Goal: Book appointment/travel/reservation

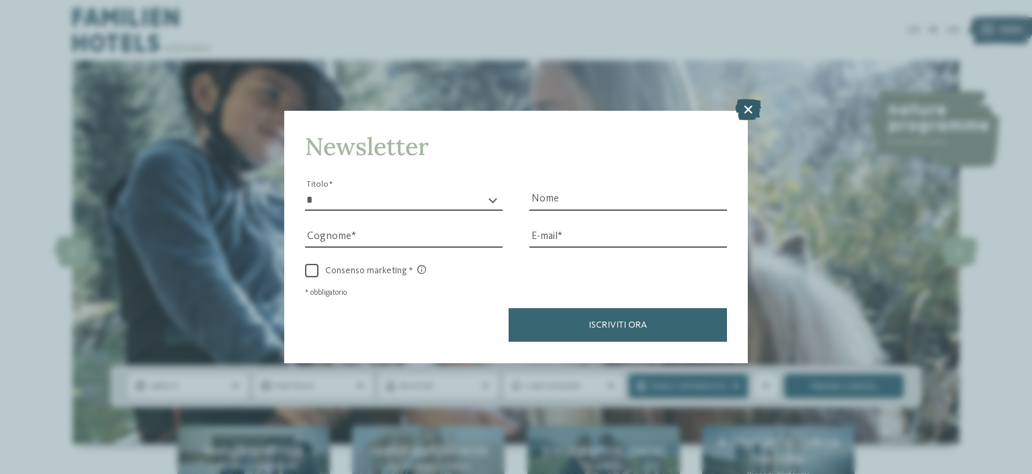
click at [746, 111] on icon at bounding box center [748, 109] width 26 height 21
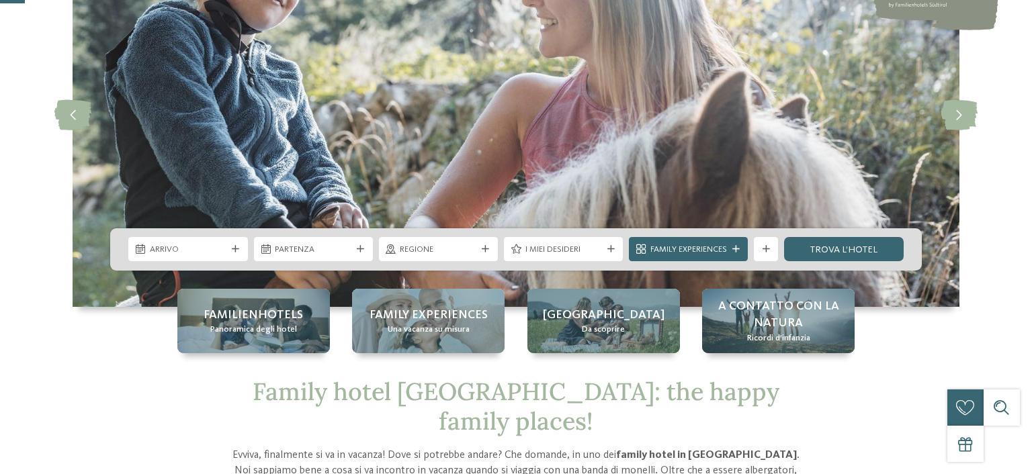
scroll to position [137, 0]
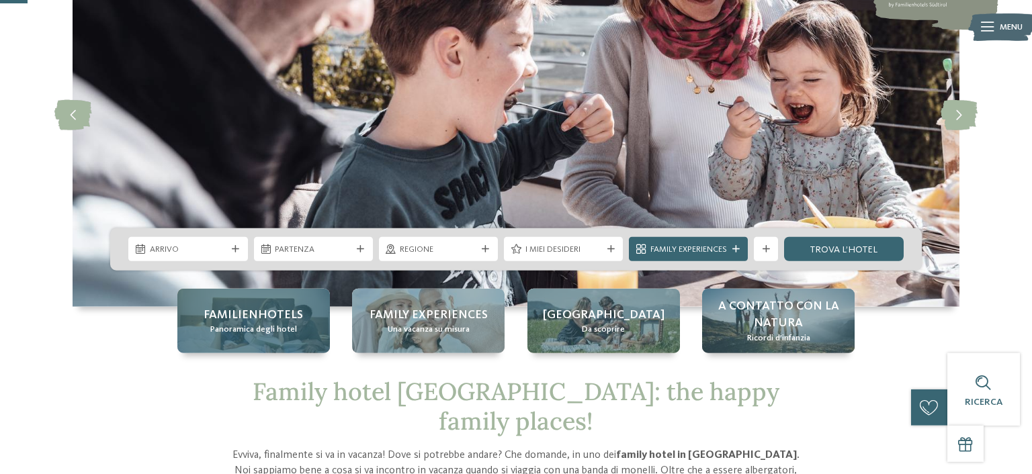
click at [289, 300] on div "Familienhotels Panoramica degli hotel" at bounding box center [253, 321] width 152 height 64
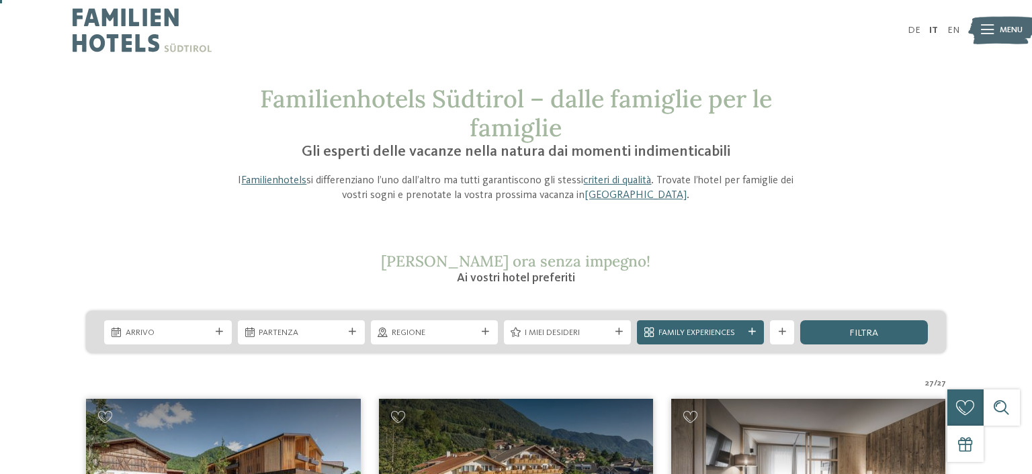
scroll to position [15, 0]
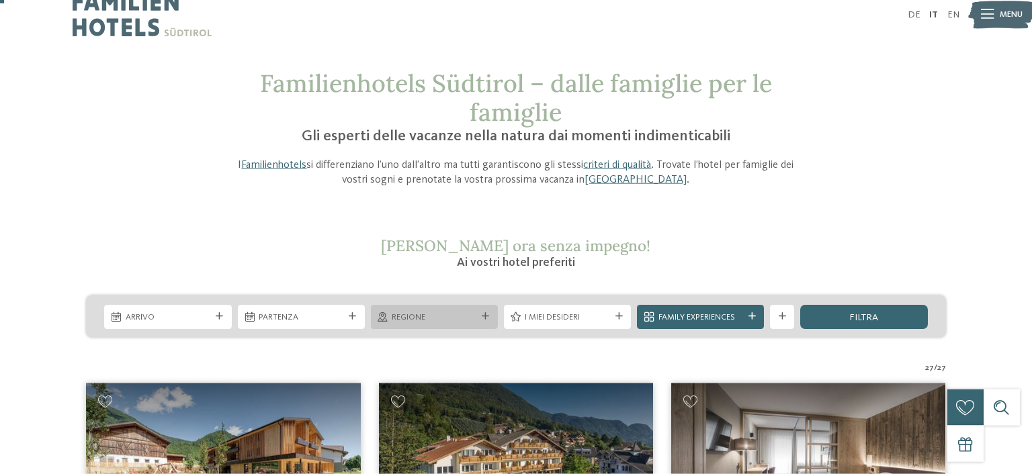
click at [436, 312] on div "Regione" at bounding box center [434, 316] width 91 height 13
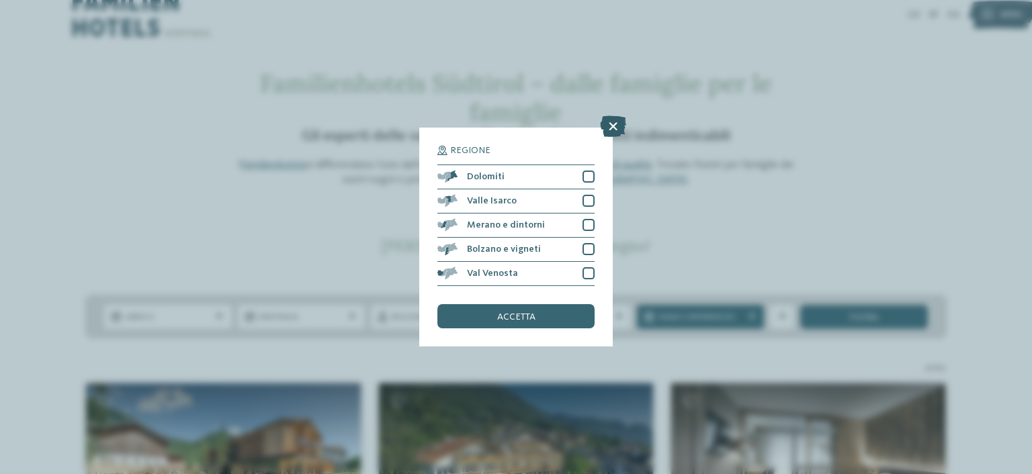
click at [615, 128] on icon at bounding box center [613, 126] width 26 height 21
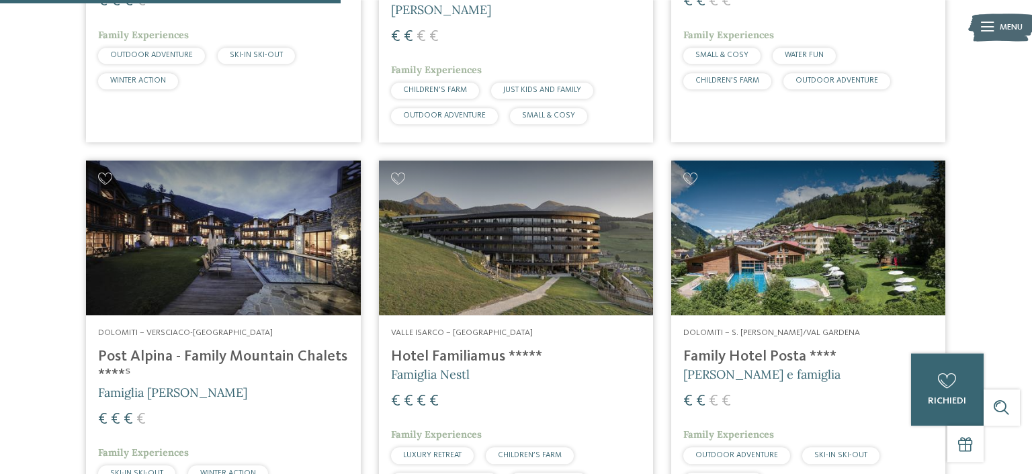
scroll to position [1450, 0]
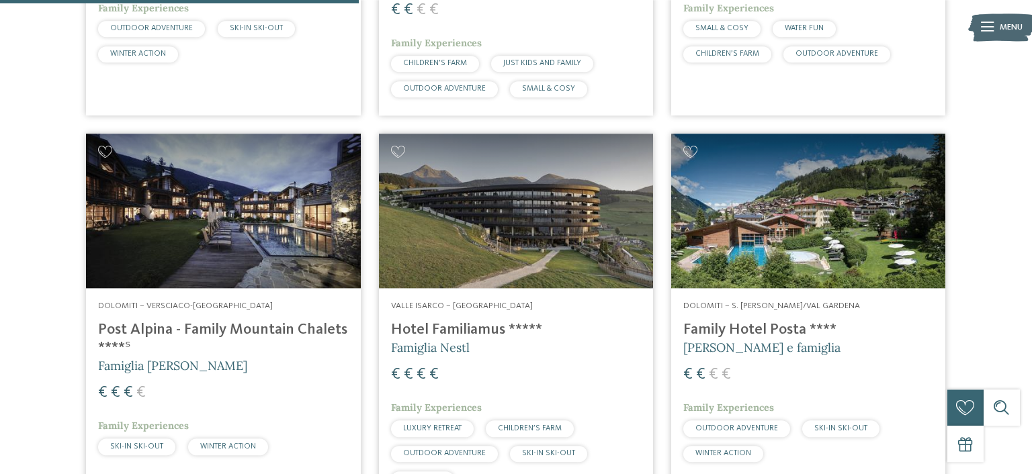
click at [807, 231] on img at bounding box center [808, 211] width 274 height 155
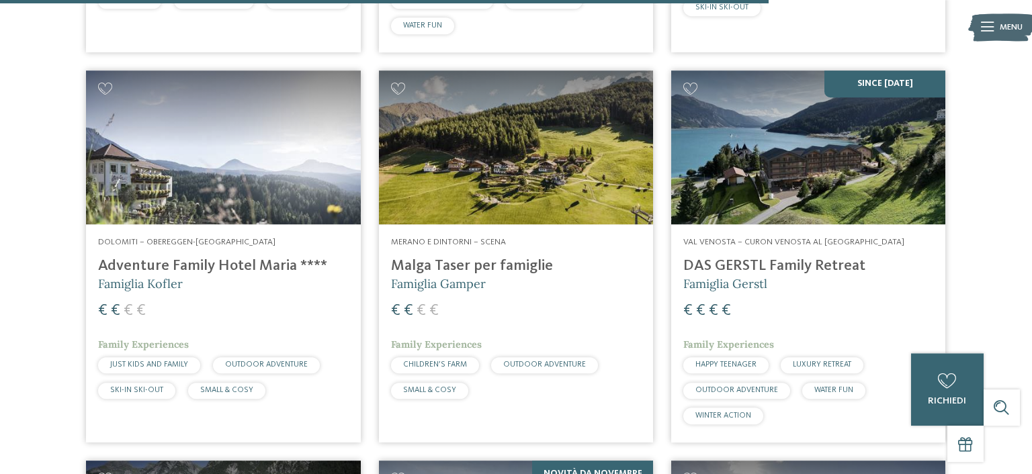
scroll to position [3112, 0]
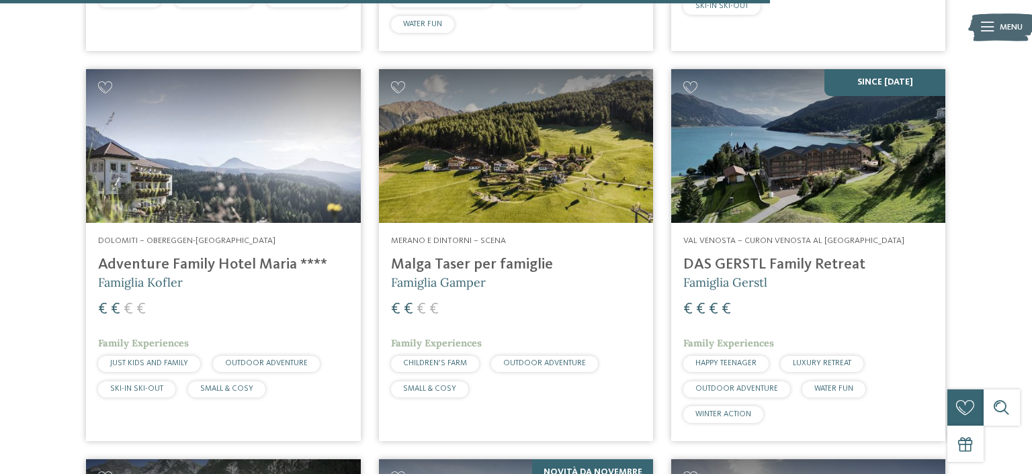
click at [480, 256] on h4 "Malga Taser per famiglie" at bounding box center [516, 265] width 250 height 18
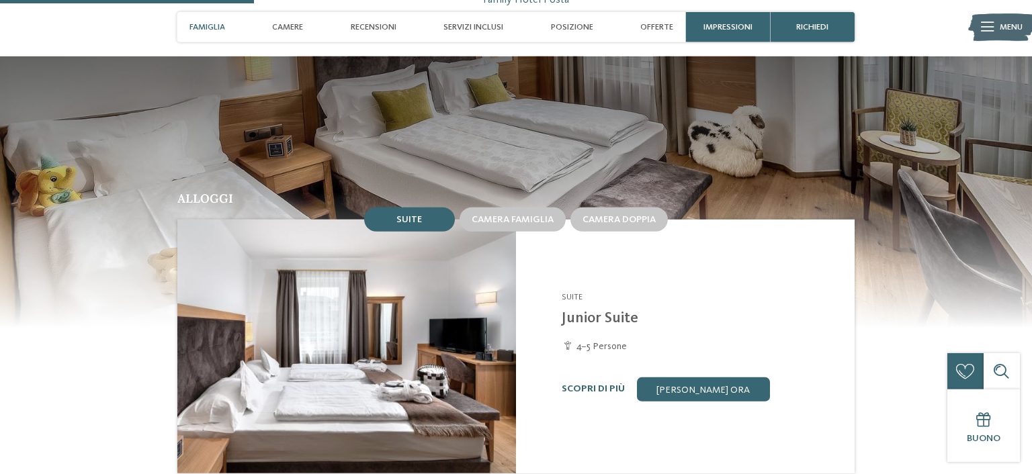
scroll to position [1022, 0]
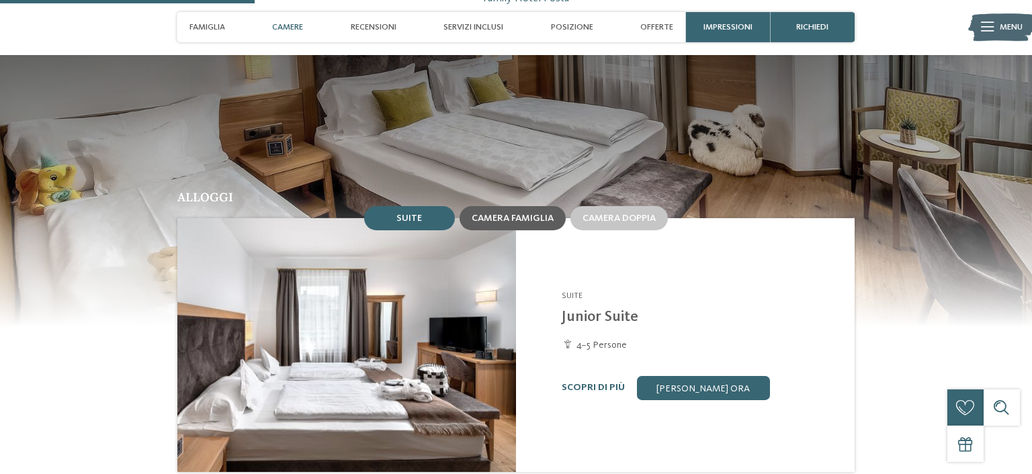
click at [515, 214] on span "Camera famiglia" at bounding box center [513, 218] width 82 height 9
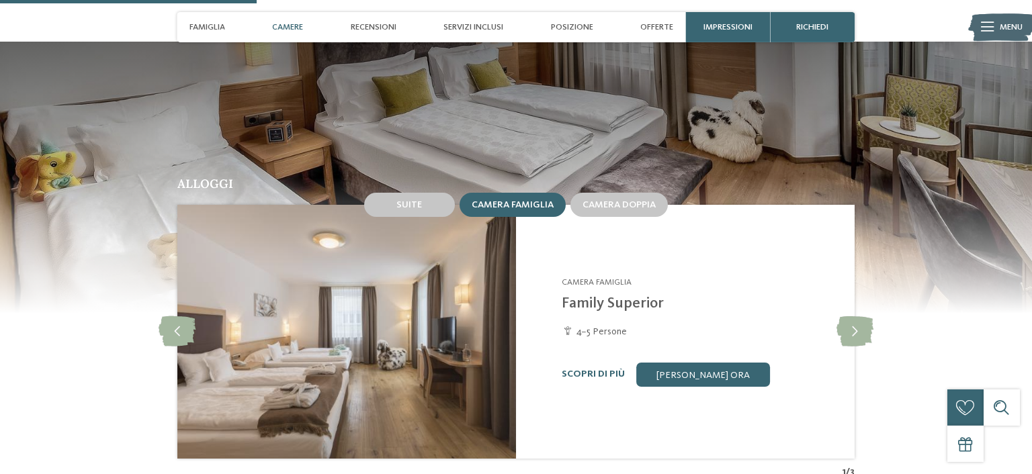
scroll to position [1049, 0]
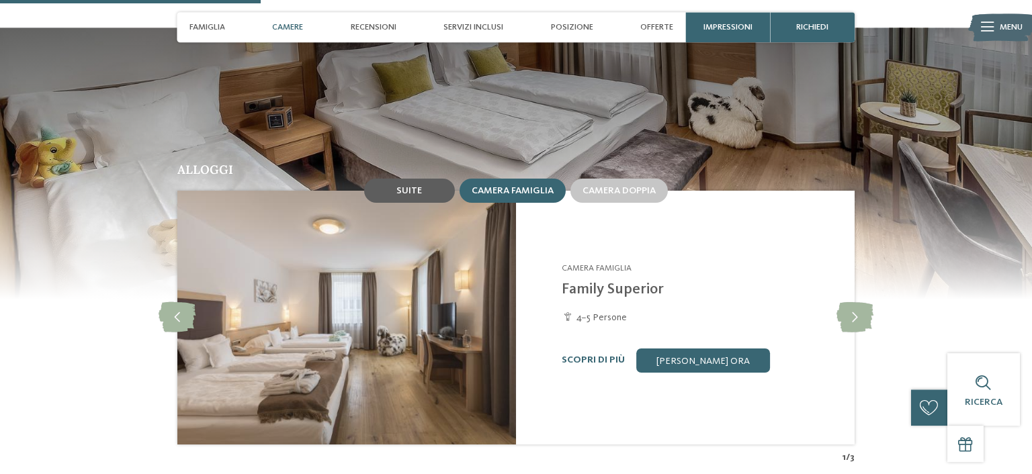
click at [424, 185] on div "Suite" at bounding box center [409, 191] width 91 height 24
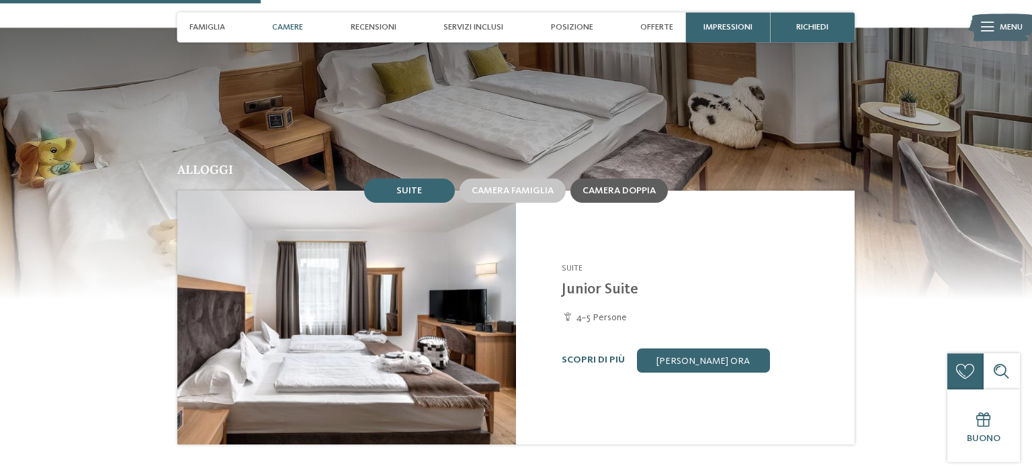
click at [640, 189] on span "Camera doppia" at bounding box center [618, 190] width 73 height 9
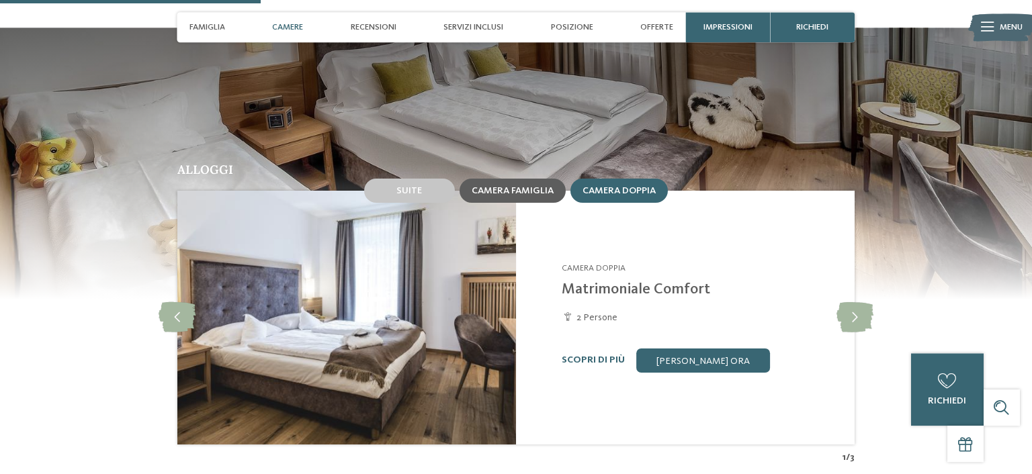
click at [507, 191] on div "Camera famiglia" at bounding box center [513, 190] width 82 height 11
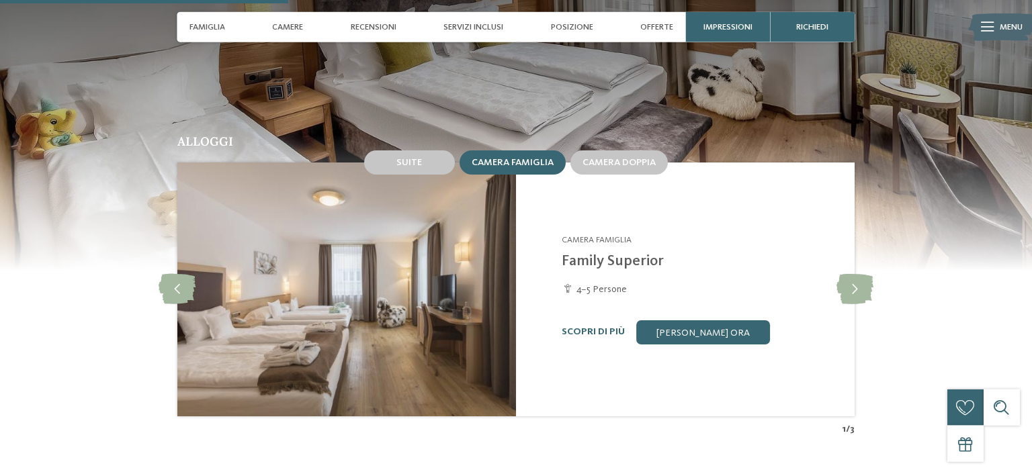
scroll to position [1043, 0]
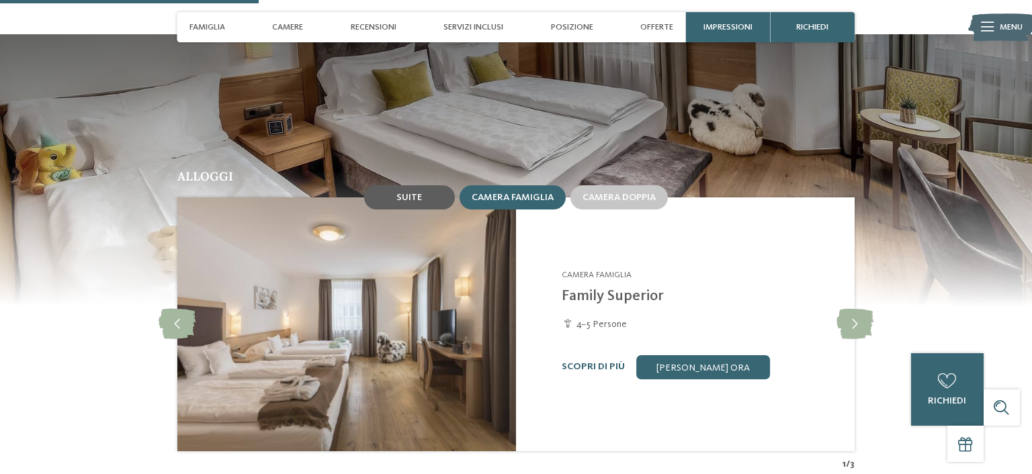
click at [428, 196] on div "Suite" at bounding box center [409, 197] width 91 height 24
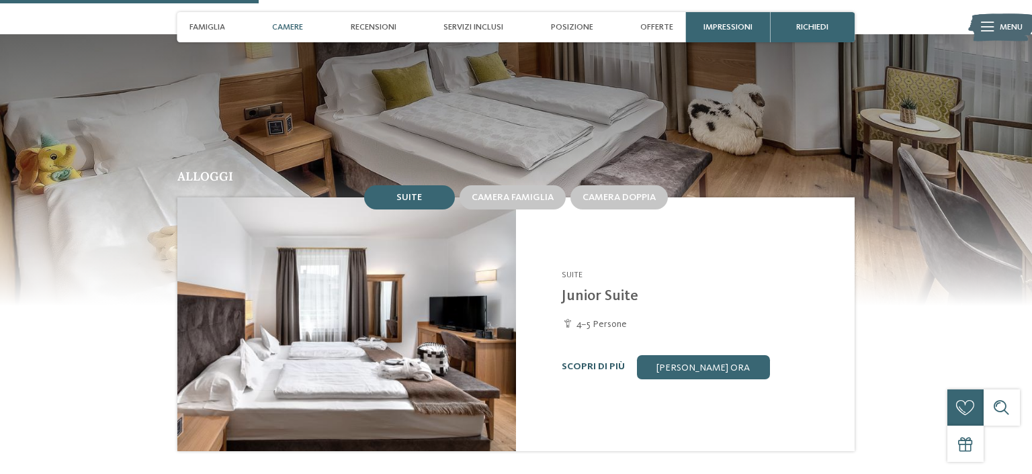
click at [599, 362] on link "Scopri di più" at bounding box center [593, 366] width 63 height 9
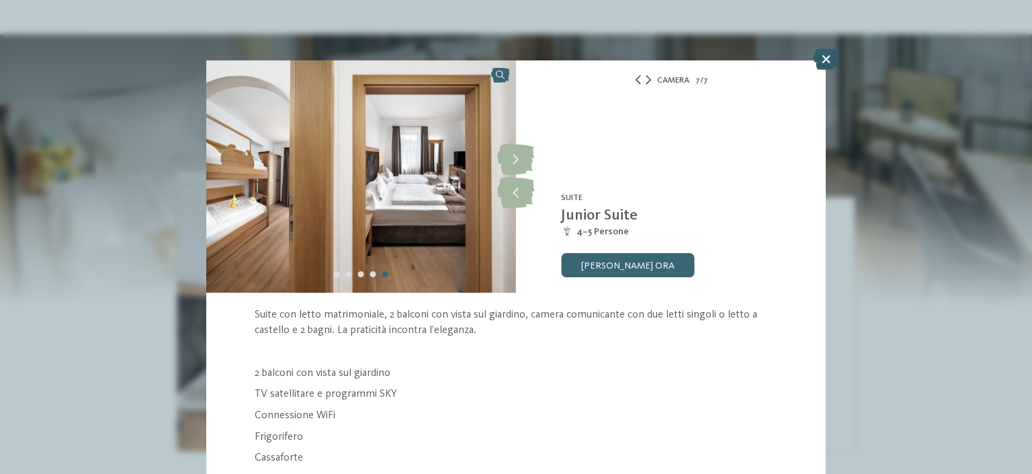
click at [824, 62] on icon at bounding box center [826, 58] width 26 height 21
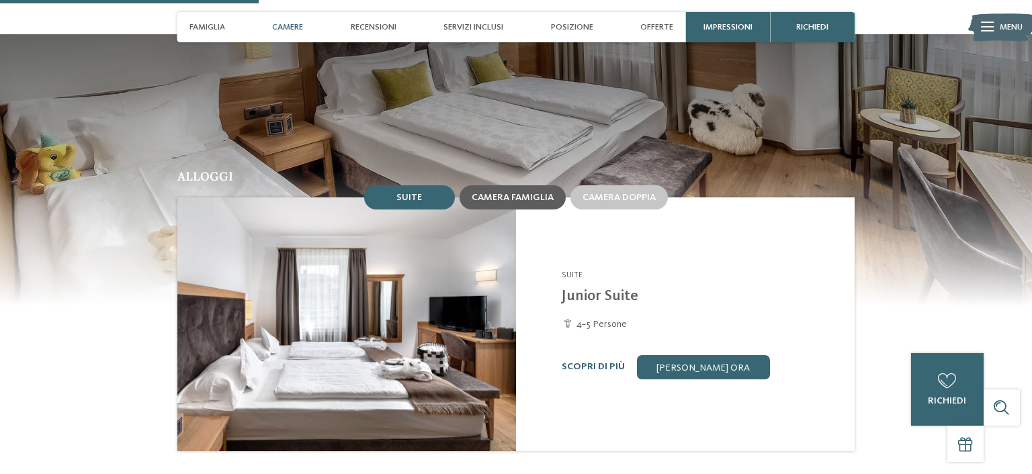
click at [543, 193] on span "Camera famiglia" at bounding box center [513, 197] width 82 height 9
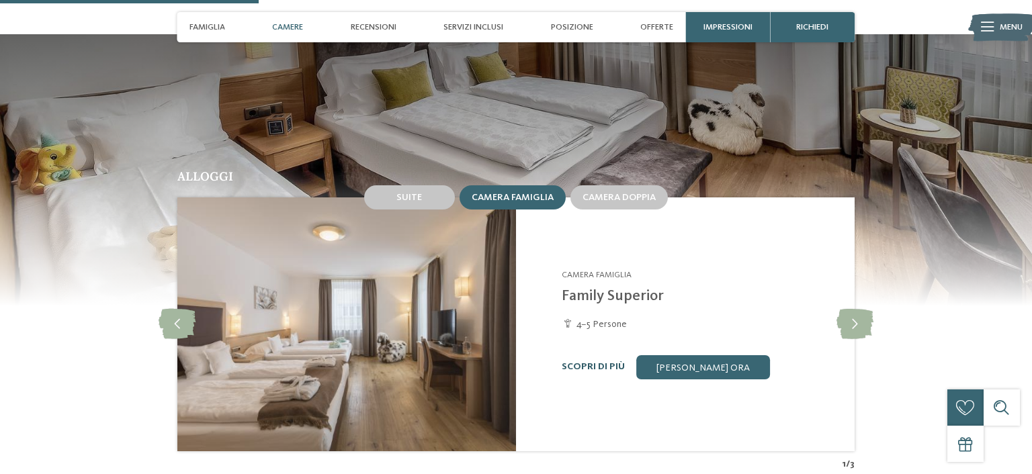
click at [586, 366] on link "Scopri di più" at bounding box center [593, 366] width 63 height 9
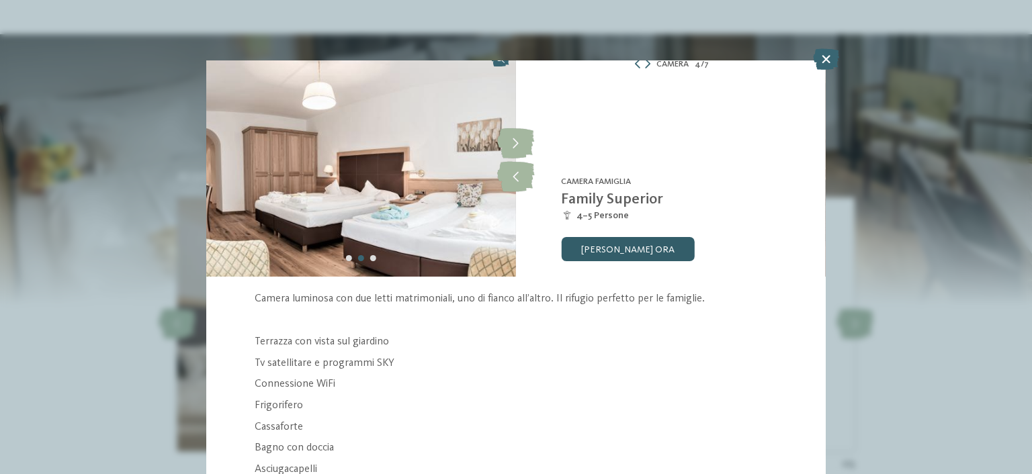
scroll to position [107, 0]
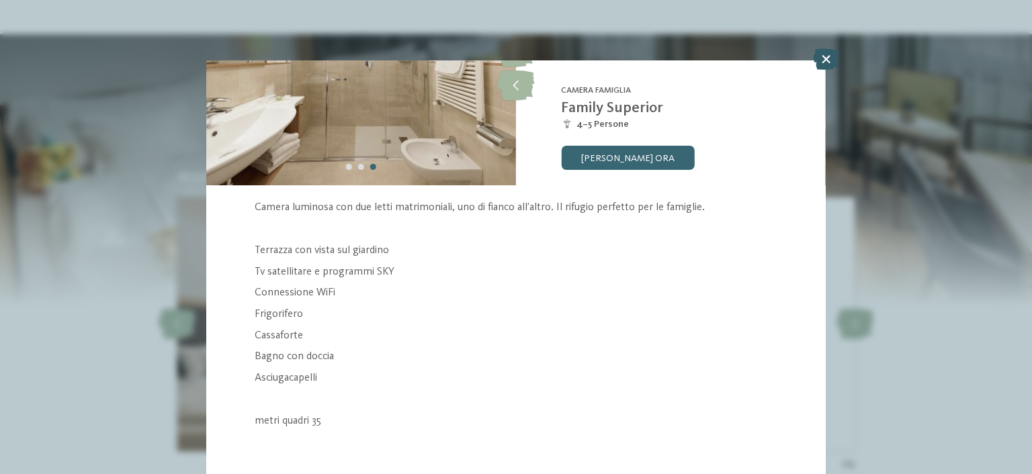
click at [829, 60] on icon at bounding box center [826, 58] width 26 height 21
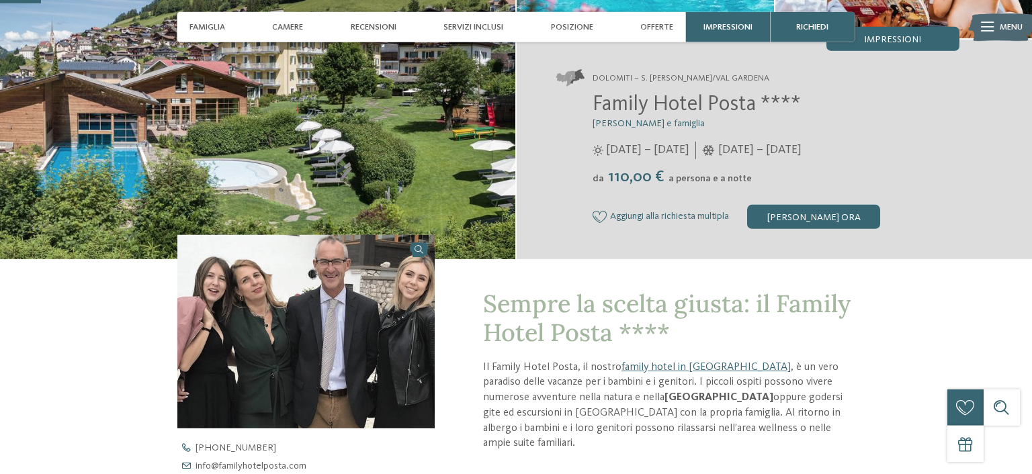
scroll to position [218, 0]
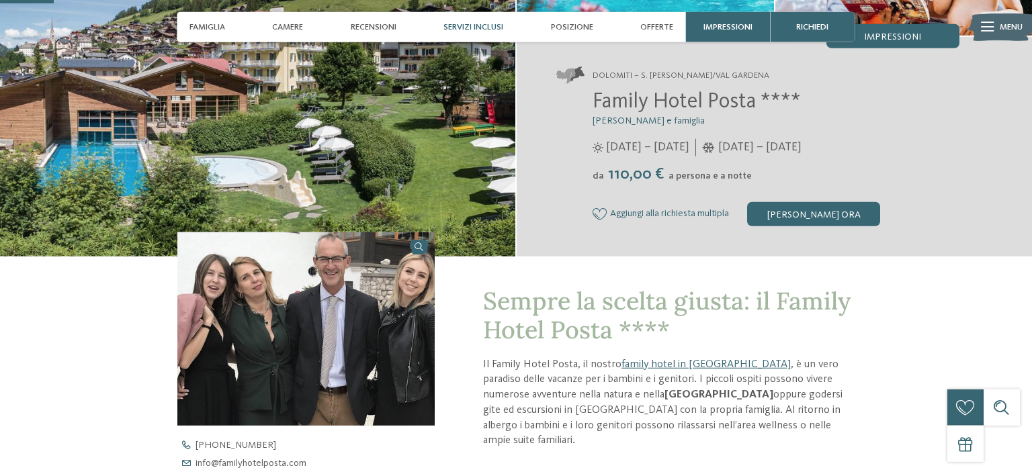
click at [490, 32] on span "Servizi inclusi" at bounding box center [473, 27] width 60 height 10
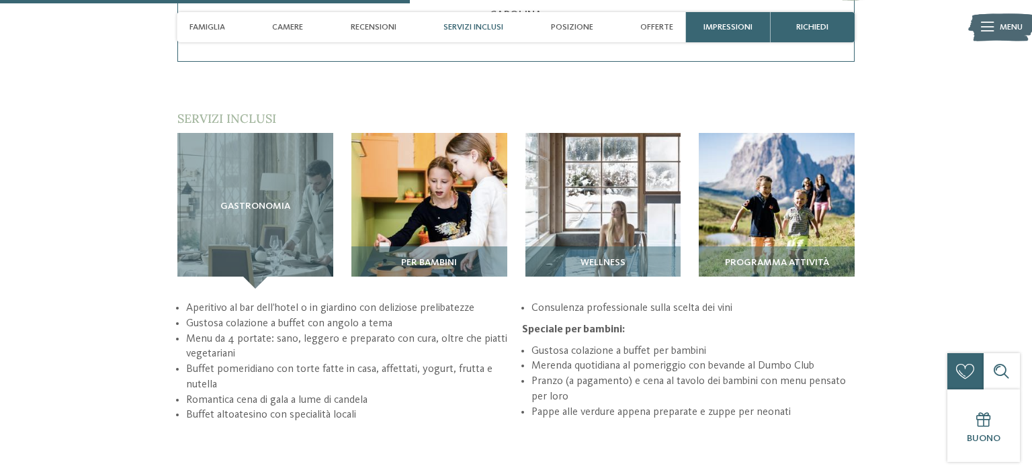
scroll to position [1683, 0]
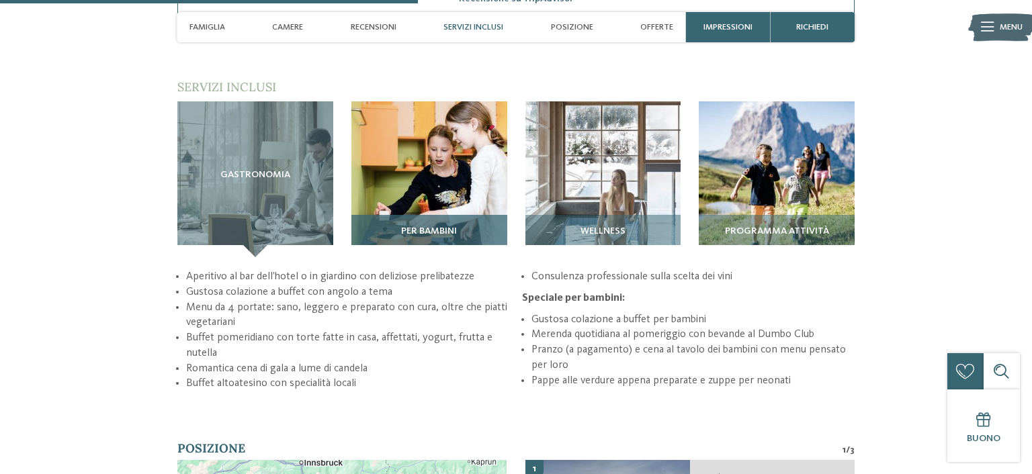
click at [450, 195] on img at bounding box center [429, 179] width 156 height 156
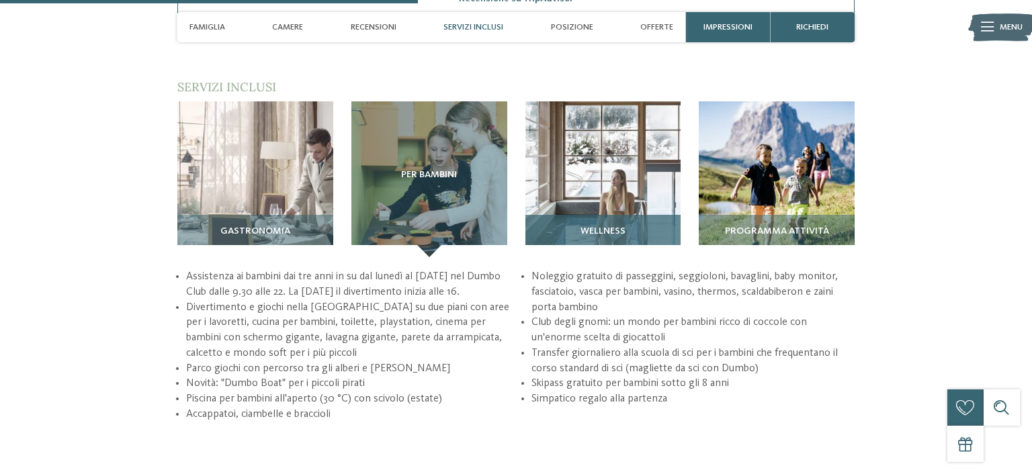
click at [617, 215] on div "Wellness" at bounding box center [603, 236] width 156 height 42
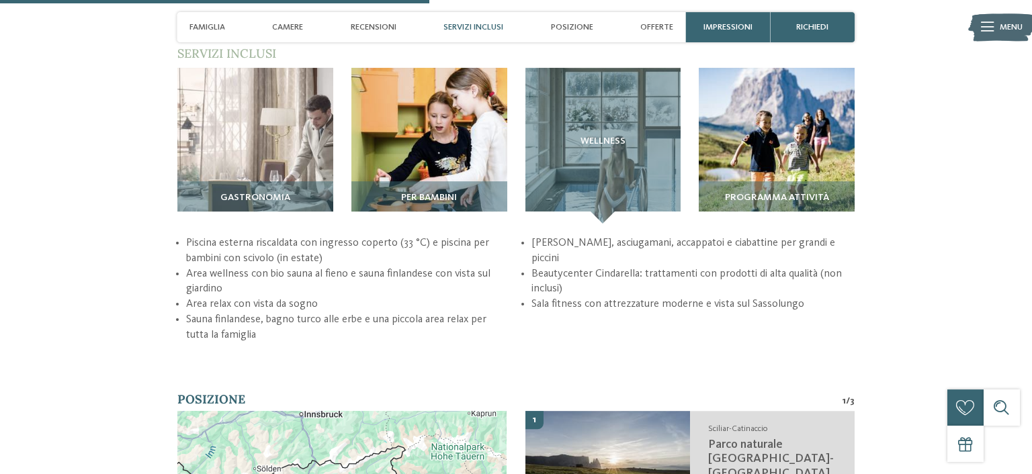
scroll to position [1718, 0]
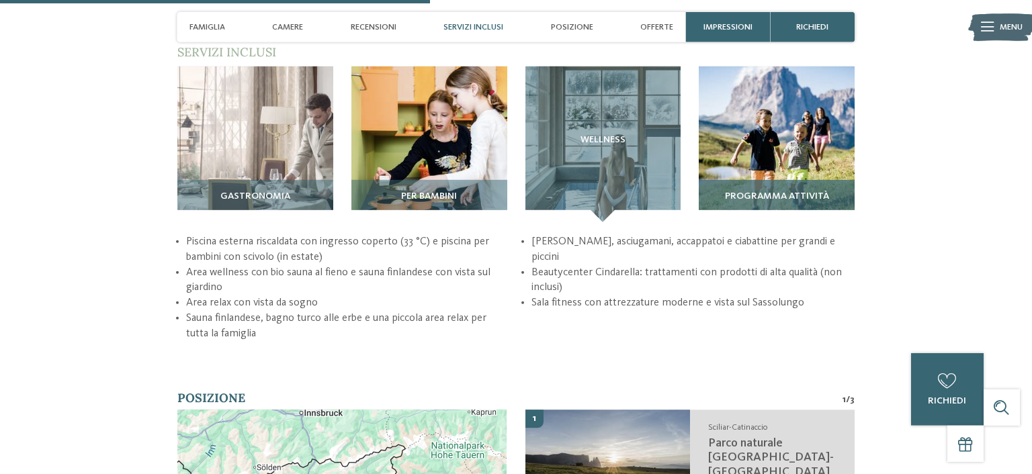
click at [775, 173] on img at bounding box center [777, 145] width 156 height 156
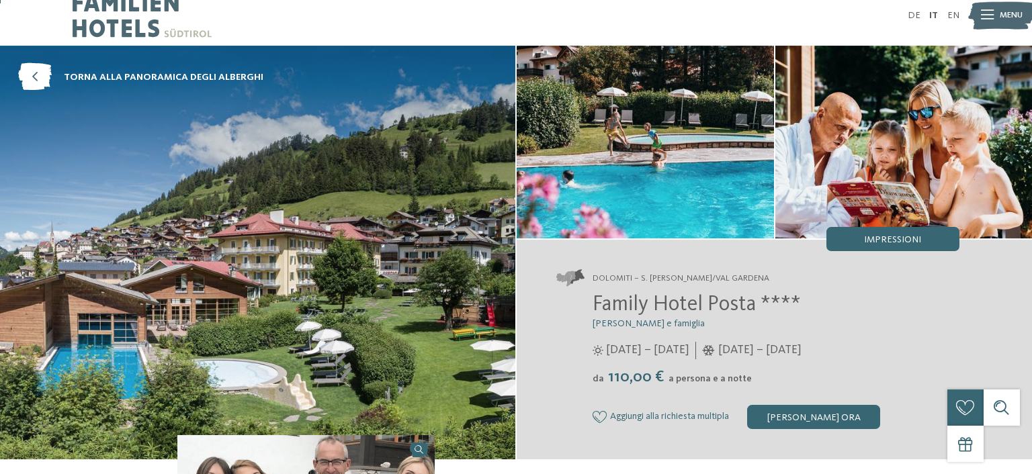
scroll to position [0, 0]
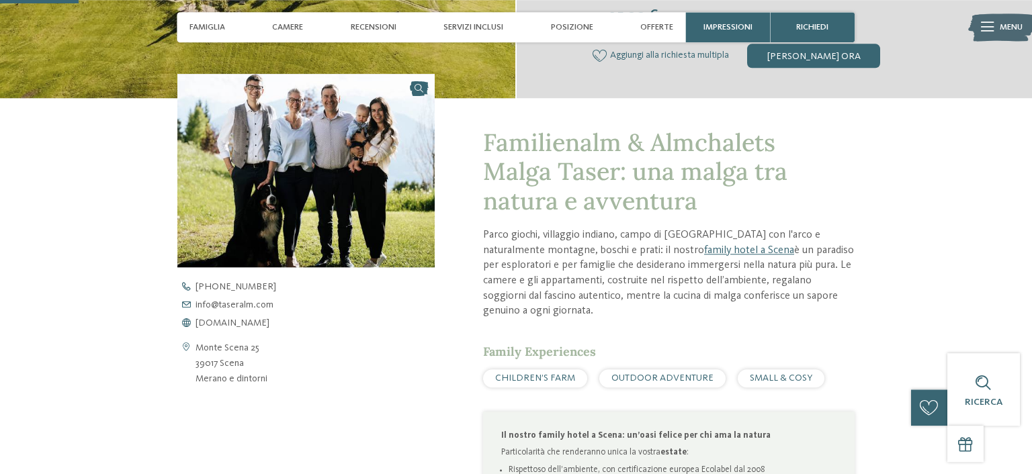
scroll to position [377, 0]
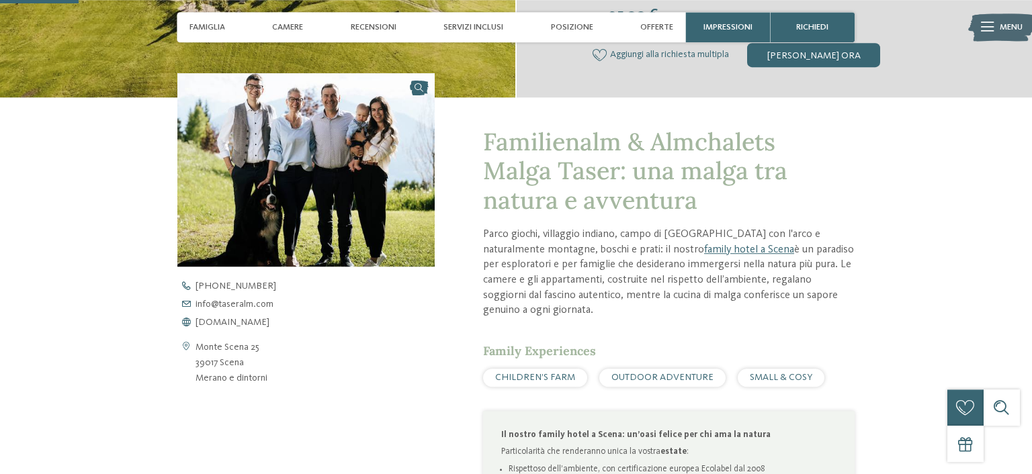
click at [451, 263] on div "Familienalm & Almchalets Malga Taser: una malga tra natura e avventura Parco gi…" at bounding box center [645, 431] width 421 height 668
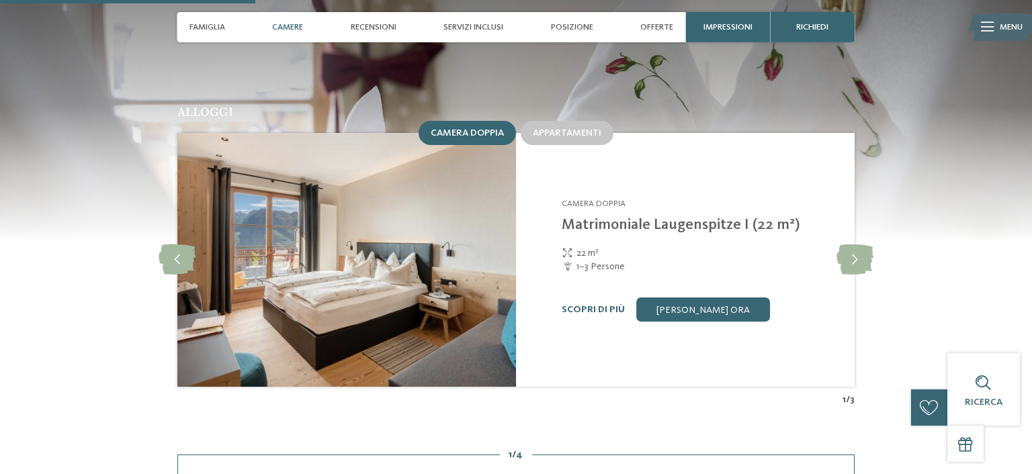
scroll to position [1228, 0]
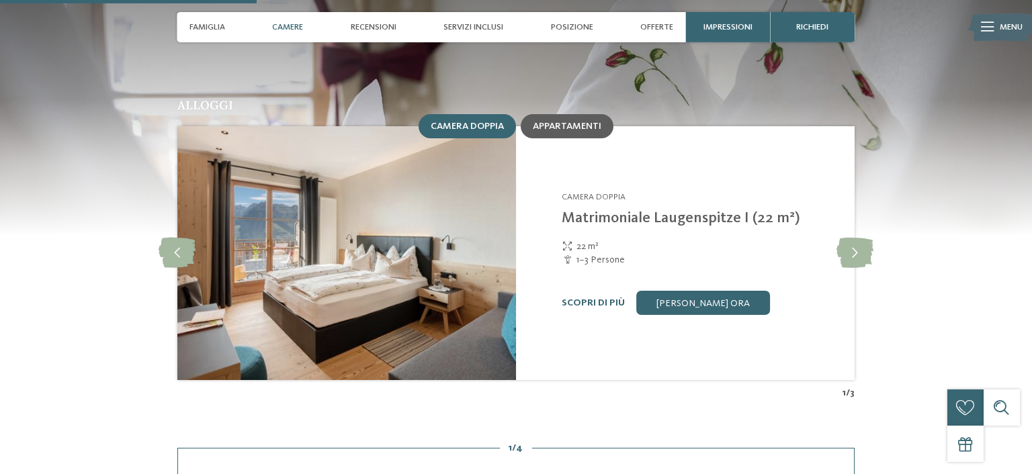
click at [582, 124] on div "Appartamenti" at bounding box center [567, 125] width 69 height 11
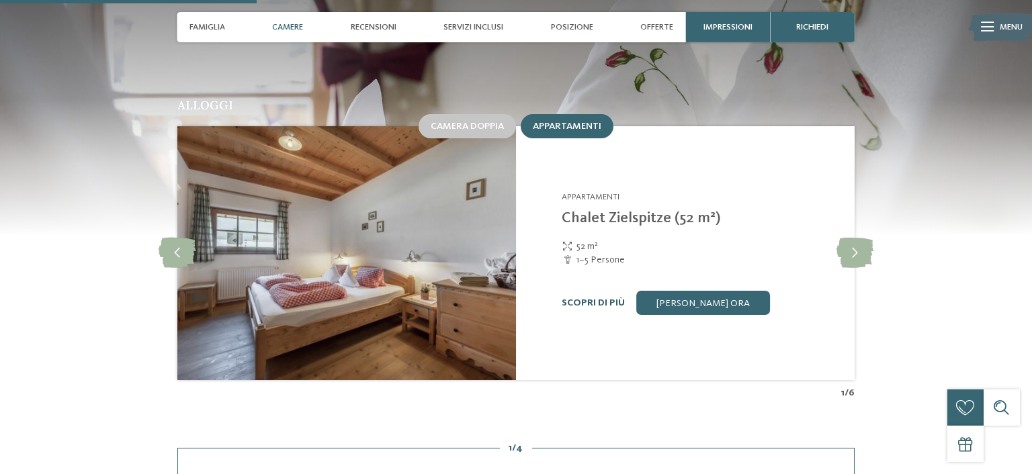
click at [568, 302] on link "Scopri di più" at bounding box center [593, 302] width 63 height 9
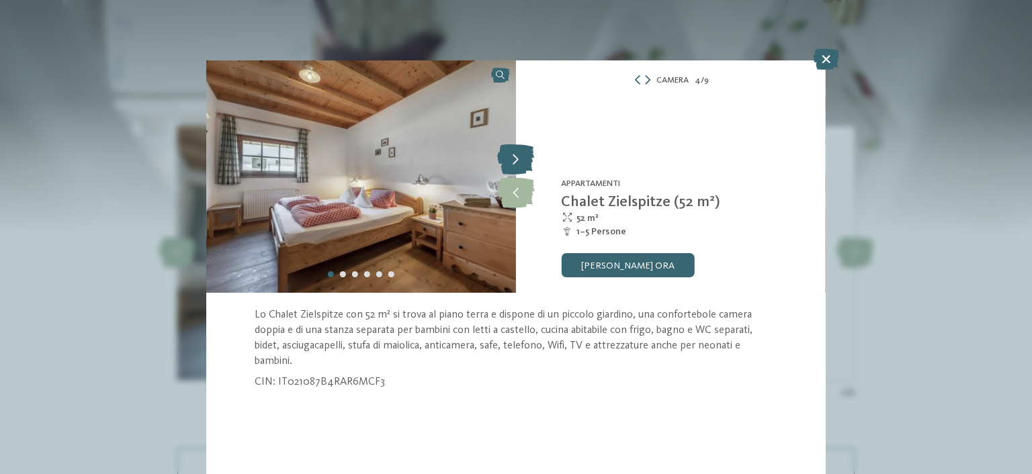
click at [521, 161] on icon at bounding box center [515, 160] width 37 height 30
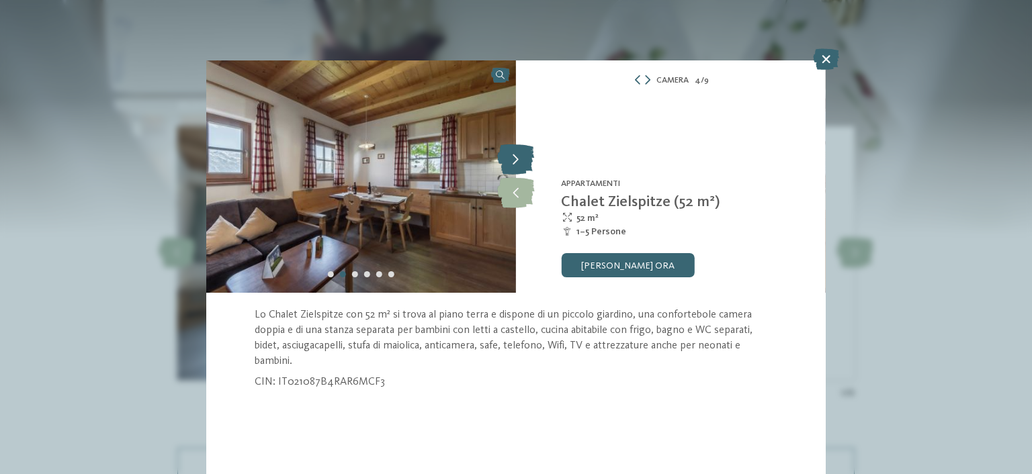
click at [521, 161] on icon at bounding box center [515, 160] width 37 height 30
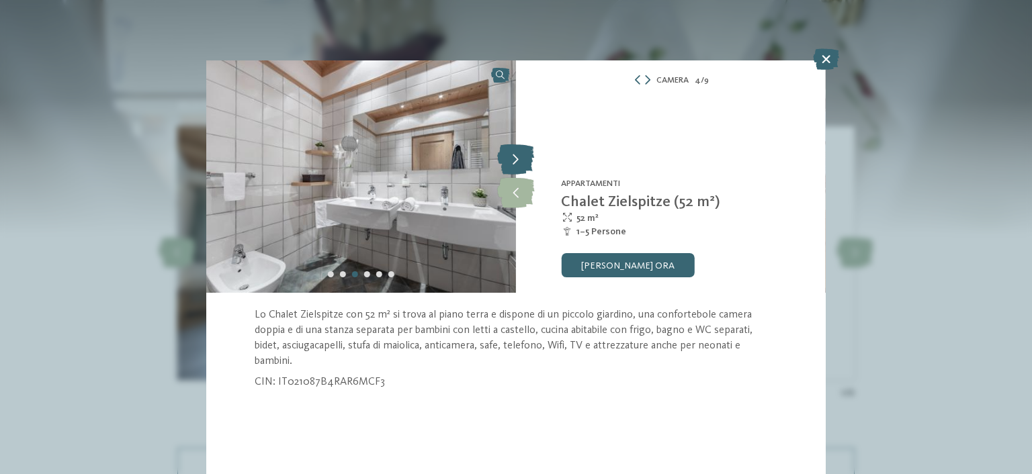
click at [521, 161] on icon at bounding box center [515, 160] width 37 height 30
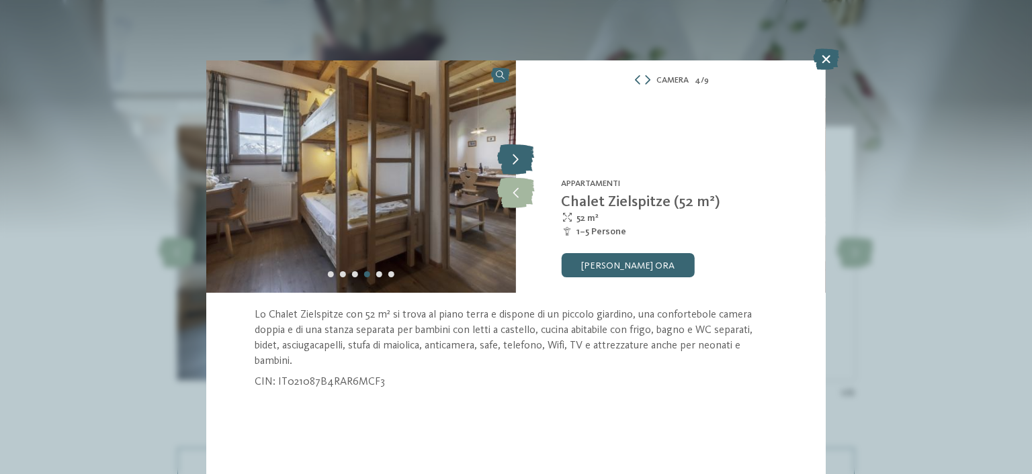
click at [521, 161] on icon at bounding box center [515, 160] width 37 height 30
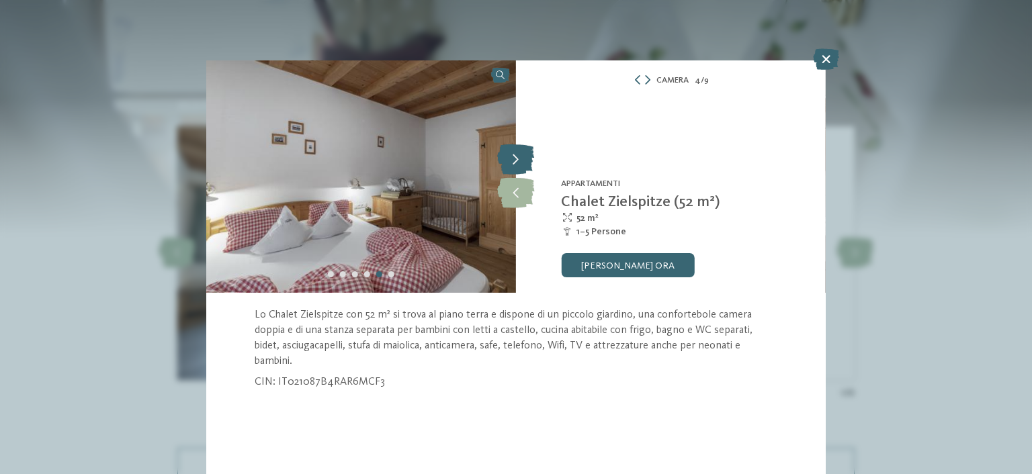
click at [521, 161] on icon at bounding box center [515, 160] width 37 height 30
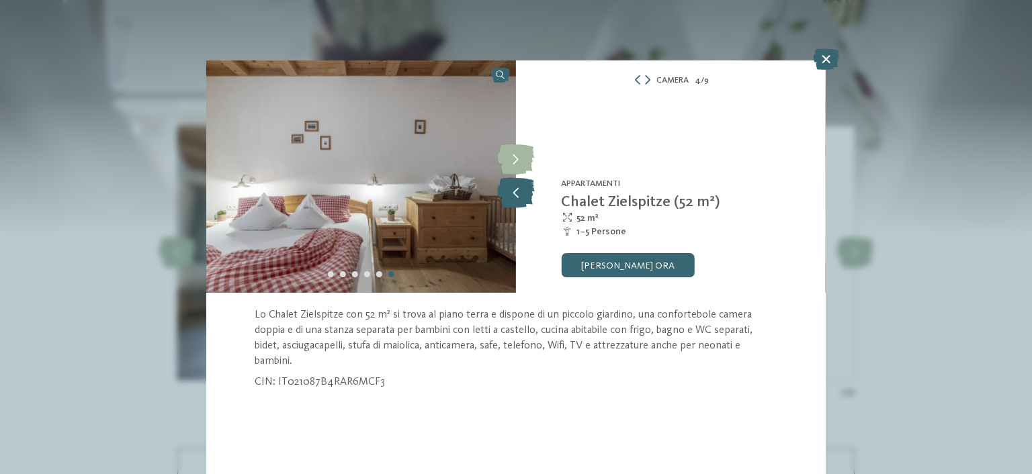
click at [527, 195] on icon at bounding box center [515, 193] width 37 height 30
click at [527, 165] on icon at bounding box center [515, 160] width 37 height 30
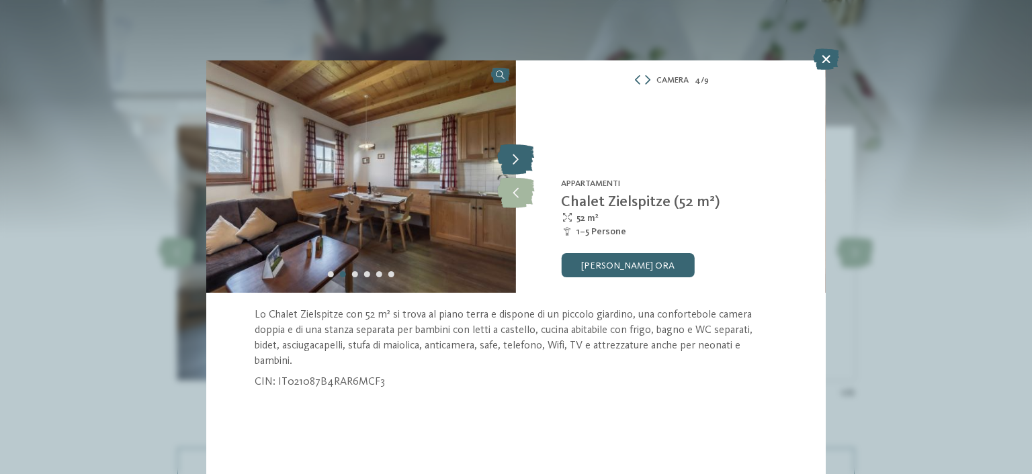
click at [527, 165] on icon at bounding box center [515, 160] width 37 height 30
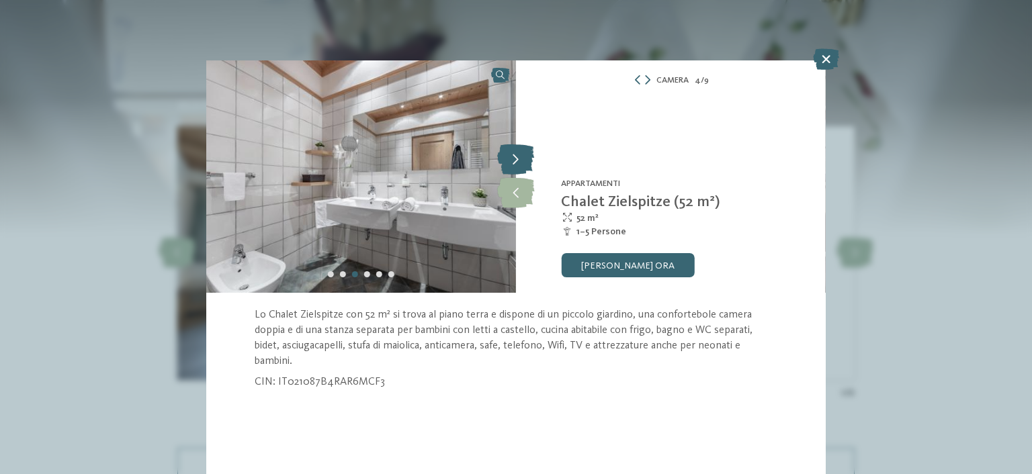
click at [527, 165] on icon at bounding box center [515, 160] width 37 height 30
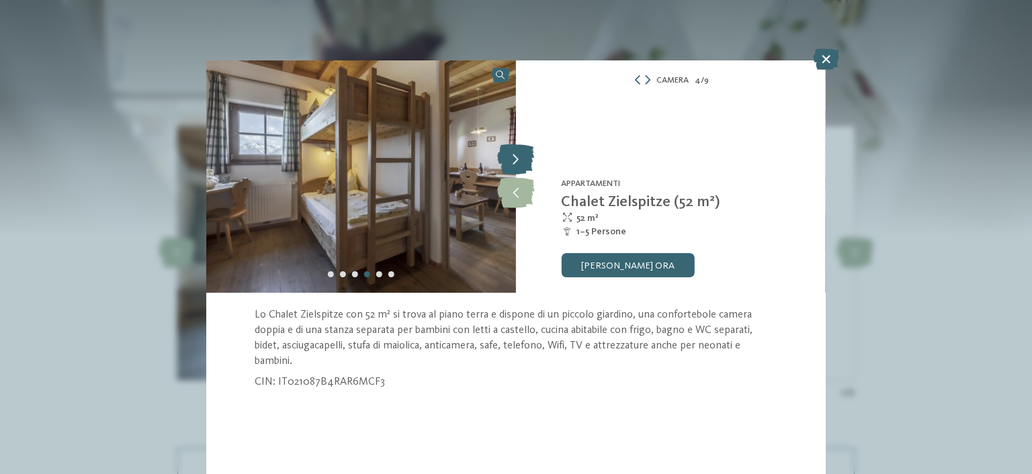
click at [527, 165] on icon at bounding box center [515, 160] width 37 height 30
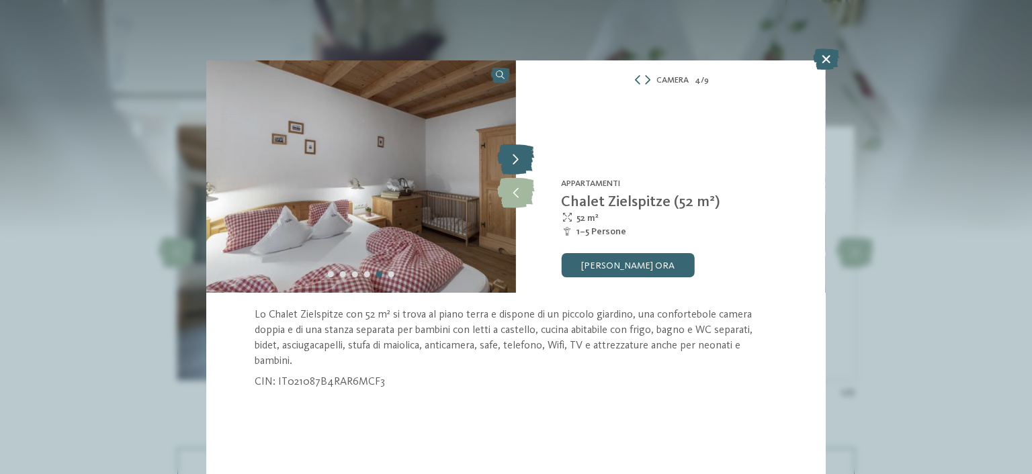
click at [527, 165] on icon at bounding box center [515, 160] width 37 height 30
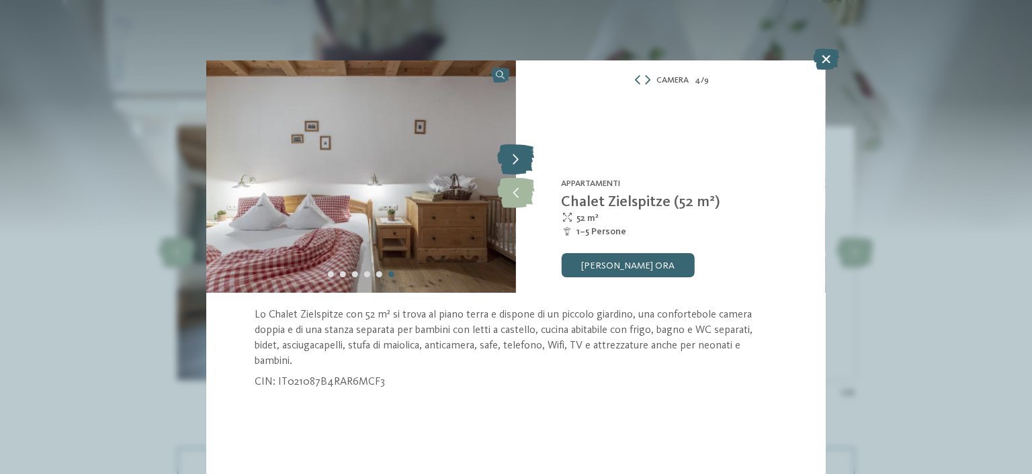
click at [527, 165] on icon at bounding box center [515, 160] width 37 height 30
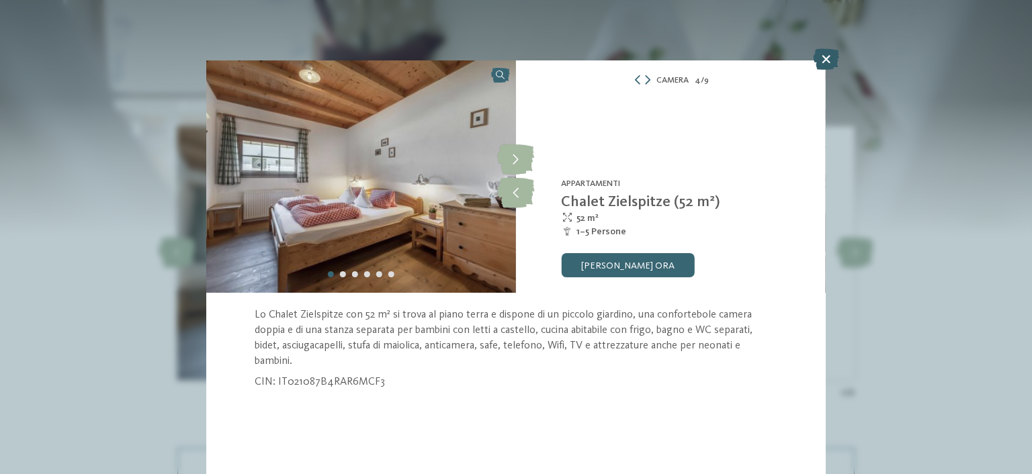
click at [823, 60] on icon at bounding box center [826, 58] width 26 height 21
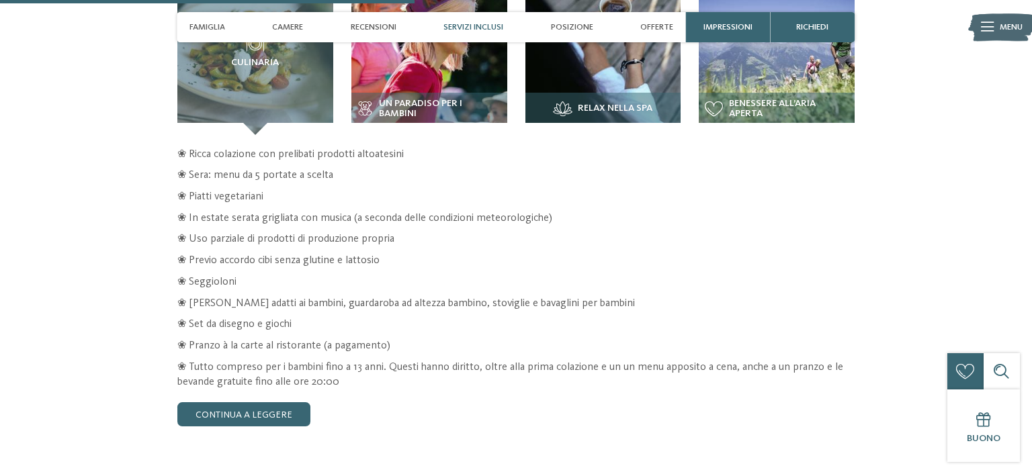
scroll to position [1986, 0]
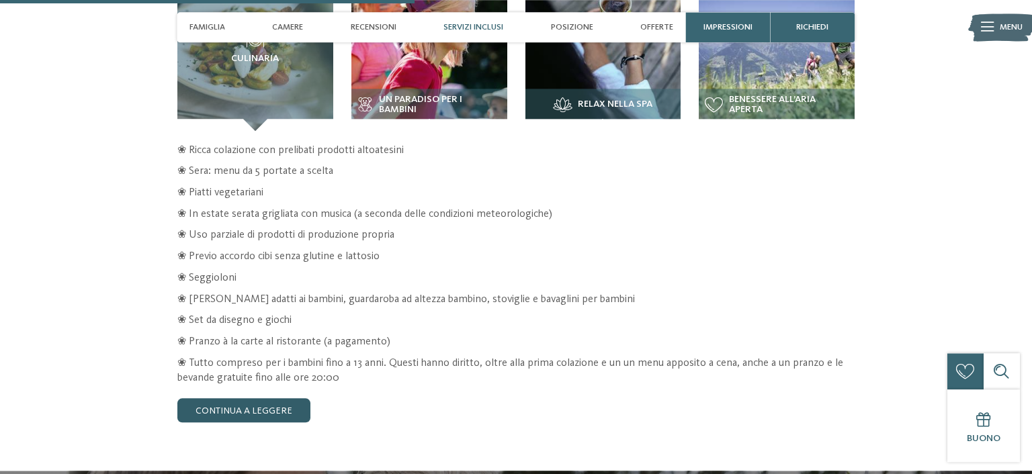
click at [288, 405] on link "continua a leggere" at bounding box center [243, 410] width 133 height 24
click at [58, 191] on div "torna alla panoramica degli alberghi da Impressioni" at bounding box center [516, 423] width 1032 height 4696
